Goal: Task Accomplishment & Management: Use online tool/utility

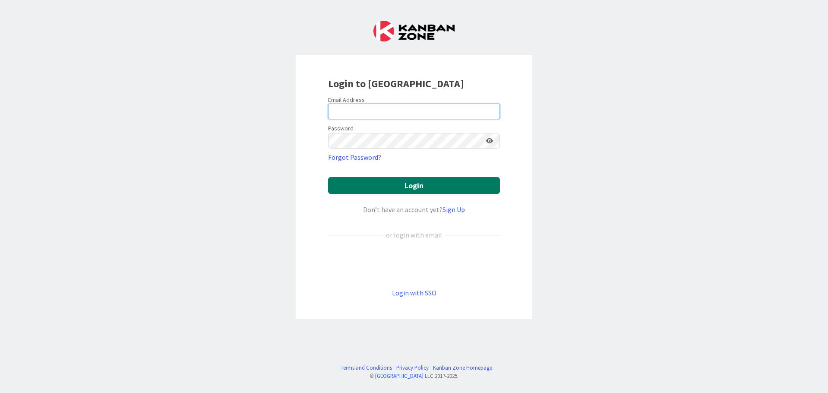
type input "[EMAIL_ADDRESS][DOMAIN_NAME]"
click at [445, 184] on button "Login" at bounding box center [414, 185] width 172 height 17
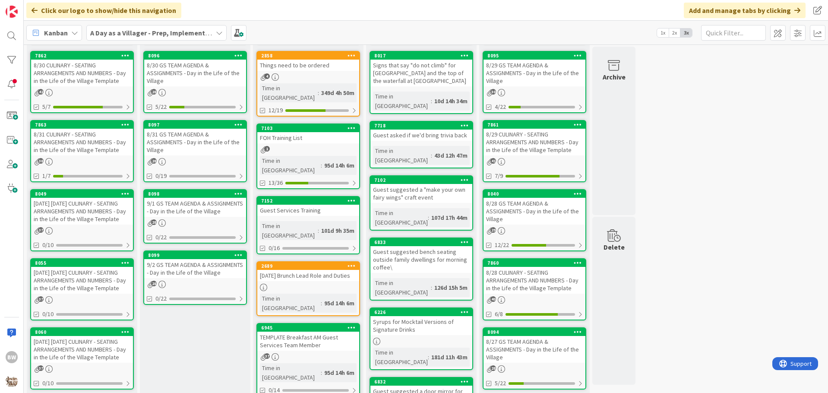
click at [85, 131] on div "8/31 CULINARY - SEATING ARRANGEMENTS AND NUMBERS - Day in the Life of the Villa…" at bounding box center [82, 142] width 102 height 27
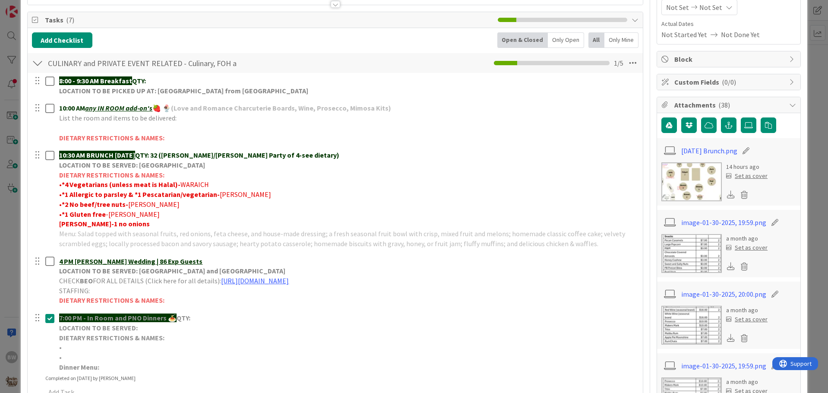
scroll to position [86, 0]
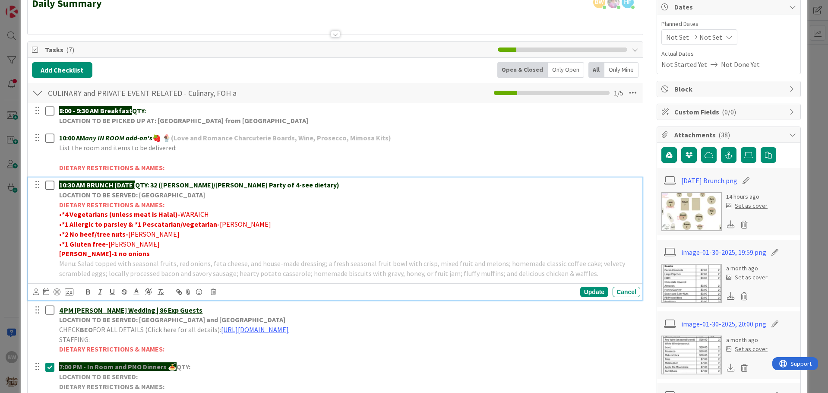
click at [79, 254] on strong "[PERSON_NAME]-1 no onions" at bounding box center [104, 253] width 91 height 9
click at [86, 254] on strong "[PERSON_NAME]-*1 no onions" at bounding box center [106, 253] width 94 height 9
click at [79, 251] on strong "[PERSON_NAME]-*1 No onions" at bounding box center [106, 253] width 95 height 9
drag, startPoint x: 57, startPoint y: 254, endPoint x: 77, endPoint y: 253, distance: 19.9
click at [77, 253] on div "10:30 AM BRUNCH [DATE] QTY: 32 ([PERSON_NAME]/[PERSON_NAME] Party of 4-see diet…" at bounding box center [348, 229] width 585 height 103
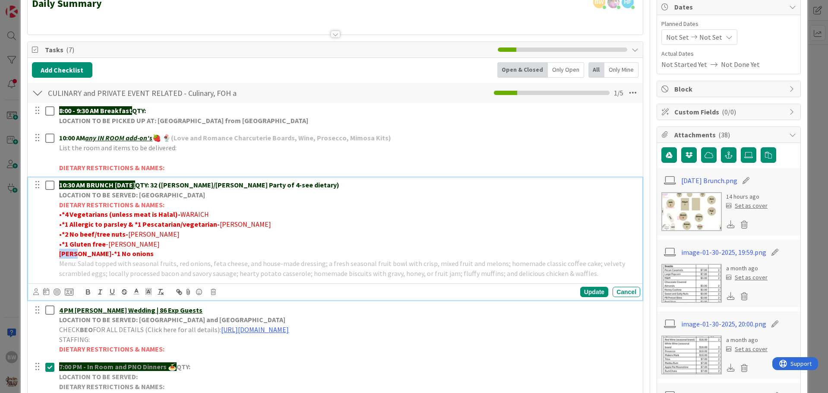
drag, startPoint x: 78, startPoint y: 254, endPoint x: 60, endPoint y: 253, distance: 18.2
click at [60, 253] on strong "[PERSON_NAME]-*1 No onions" at bounding box center [106, 253] width 95 height 9
click at [87, 293] on icon "button" at bounding box center [88, 292] width 8 height 8
click at [257, 236] on p "• *2 No beef/tree nuts- [PERSON_NAME]" at bounding box center [348, 234] width 578 height 10
click at [590, 291] on div "Update" at bounding box center [594, 292] width 28 height 10
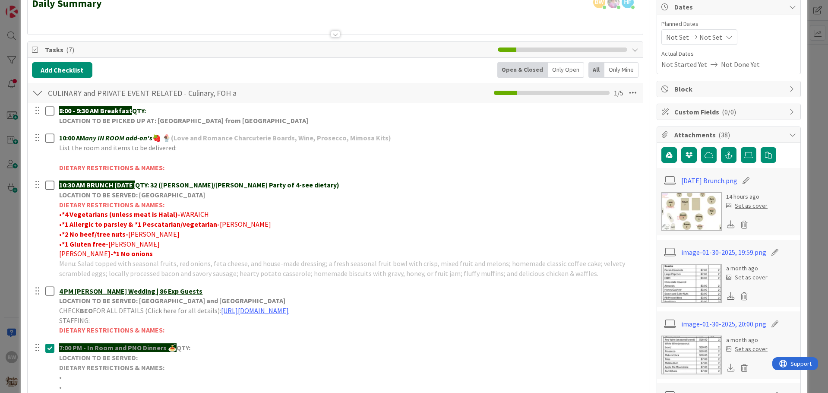
scroll to position [173, 0]
